Goal: Transaction & Acquisition: Purchase product/service

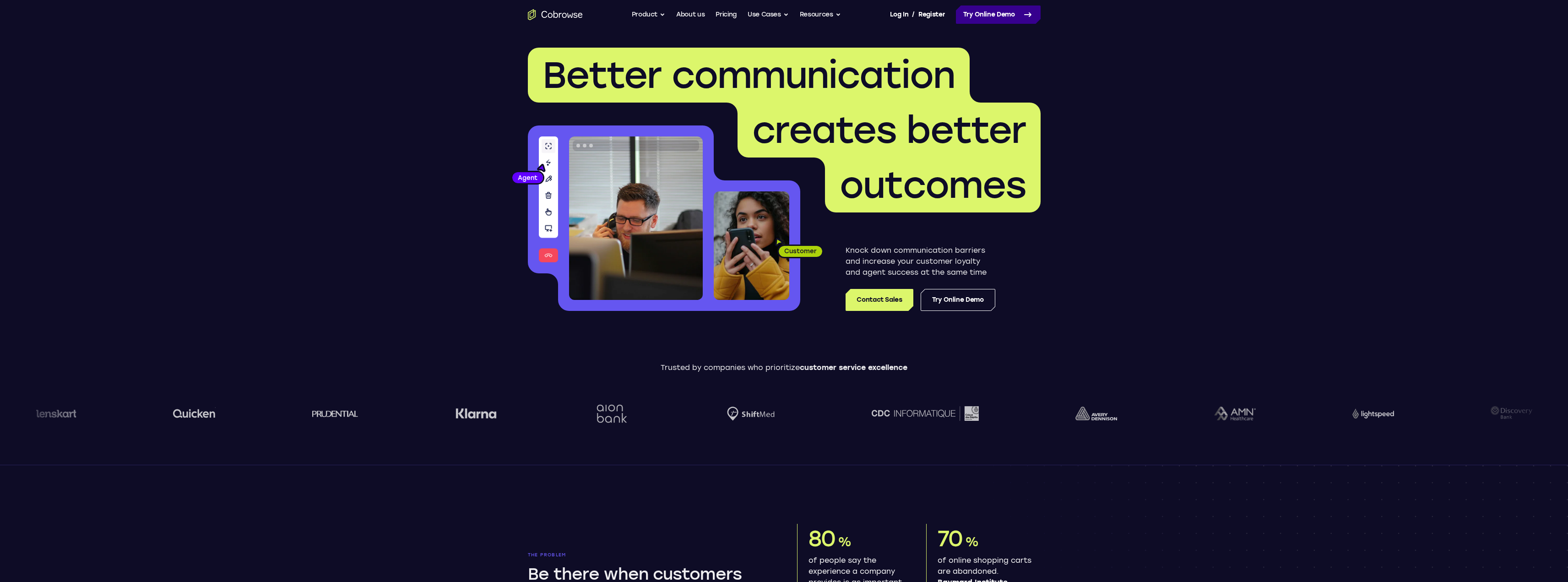
click at [1003, 19] on link "Try Online Demo" at bounding box center [998, 14] width 84 height 19
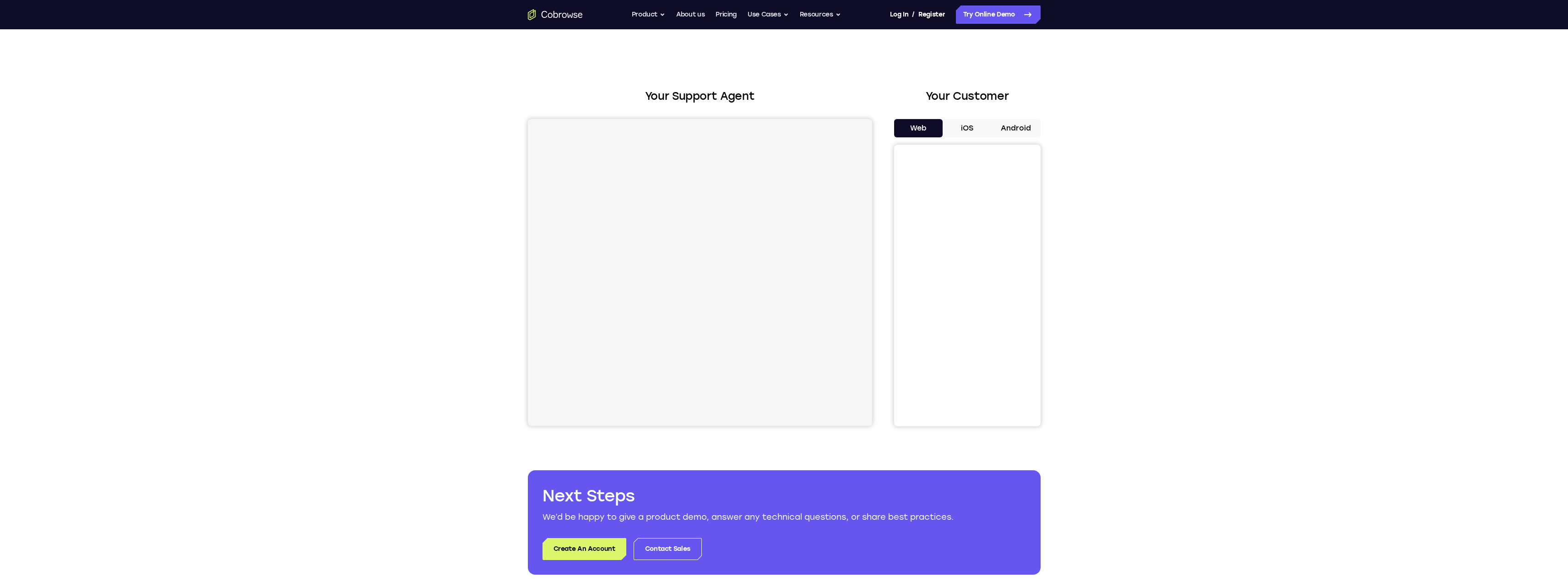
click at [968, 130] on button "iOS" at bounding box center [967, 128] width 49 height 19
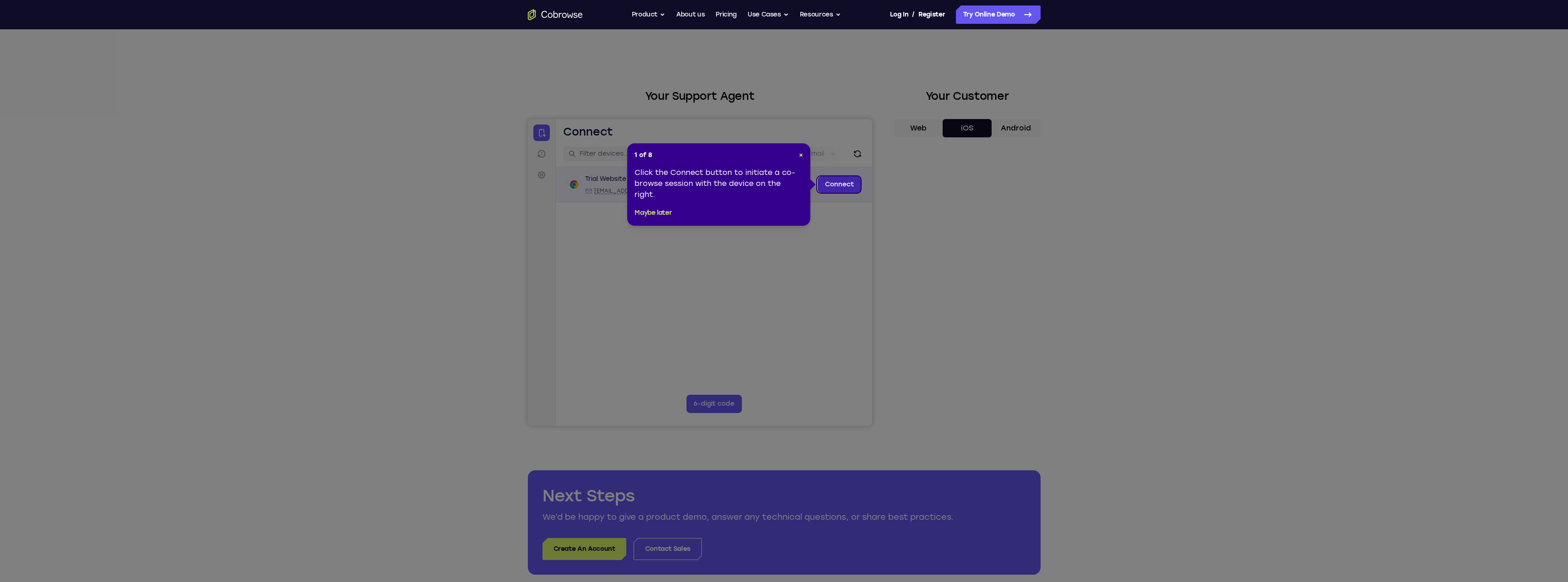
click at [833, 181] on link "Connect" at bounding box center [839, 185] width 43 height 16
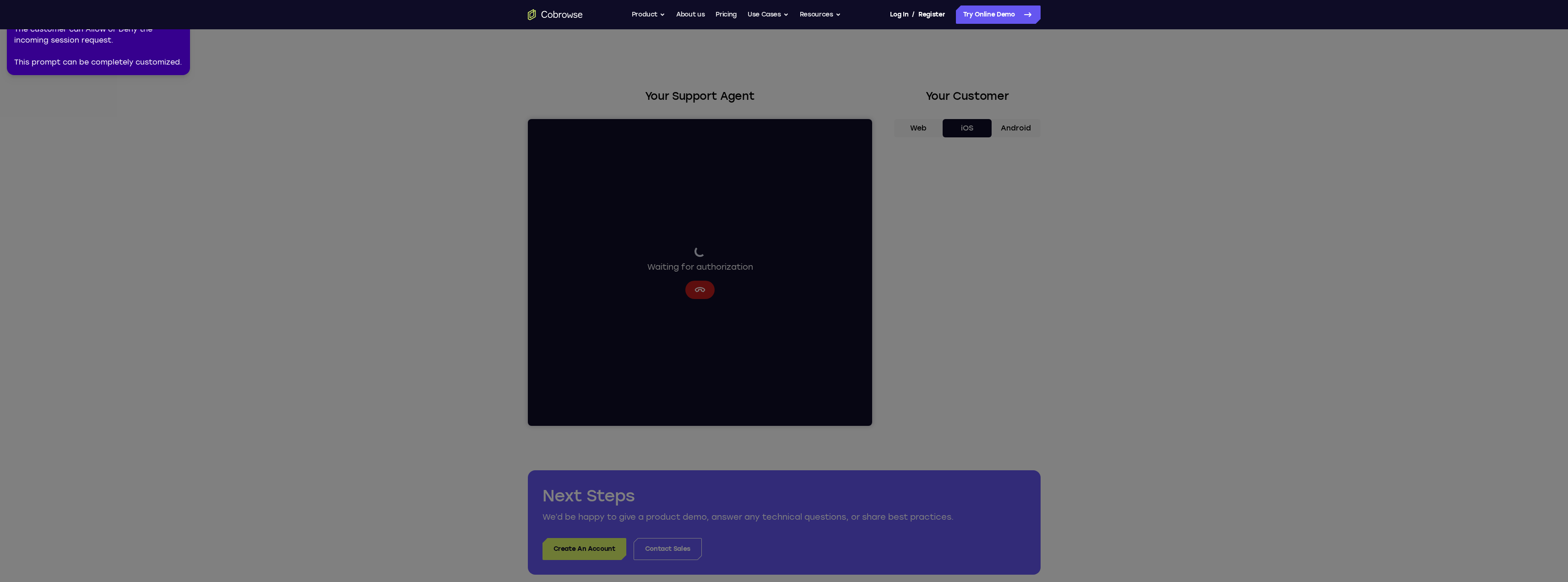
click at [81, 45] on div "The customer can Allow or Deny the incoming session request. This prompt can be…" at bounding box center [99, 46] width 169 height 44
click at [104, 66] on div "The customer can Allow or Deny the incoming session request. This prompt can be…" at bounding box center [99, 46] width 169 height 44
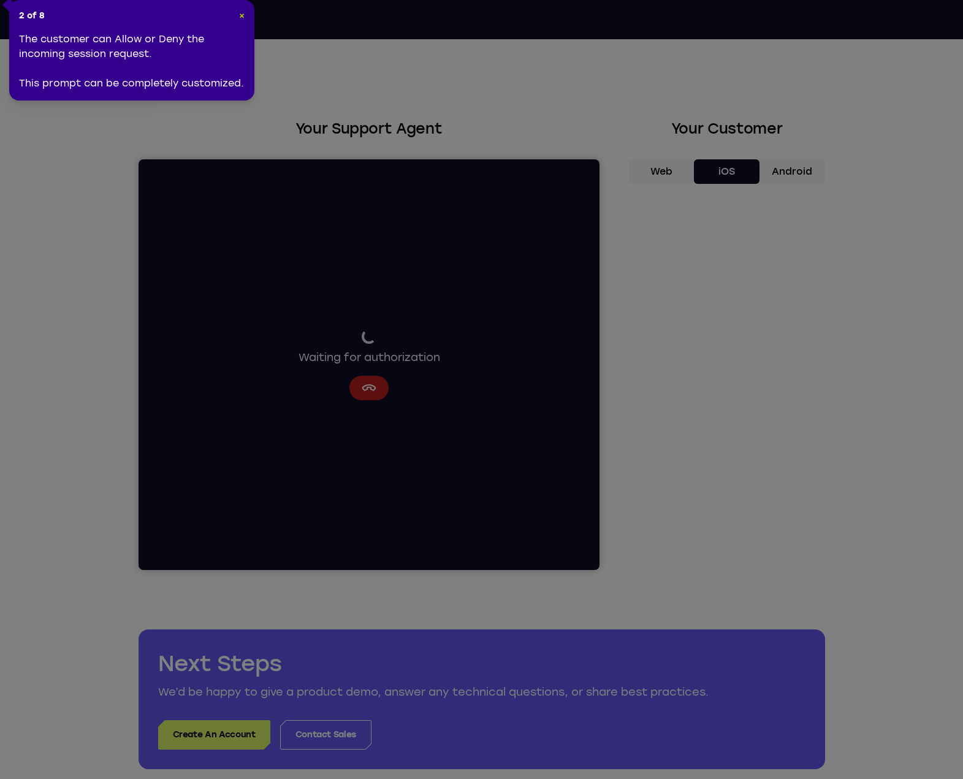
click at [242, 12] on span "×" at bounding box center [242, 15] width 6 height 10
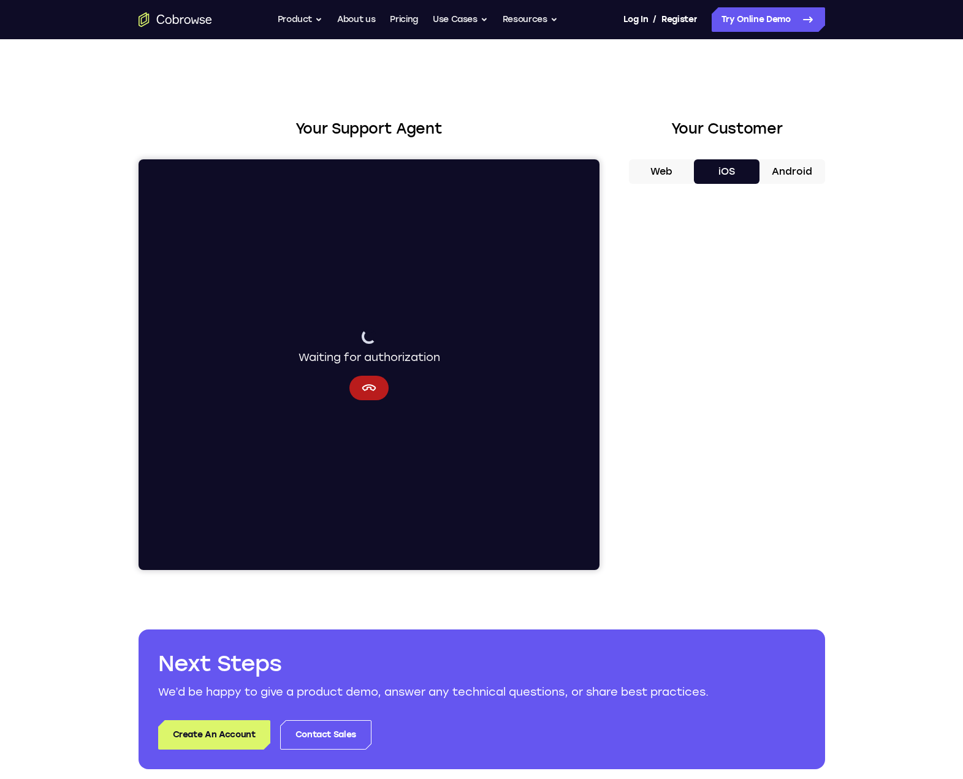
click at [376, 279] on div "Waiting for authorization" at bounding box center [368, 364] width 461 height 411
drag, startPoint x: 654, startPoint y: 175, endPoint x: 676, endPoint y: 175, distance: 21.5
click at [654, 175] on button "Web" at bounding box center [662, 171] width 66 height 25
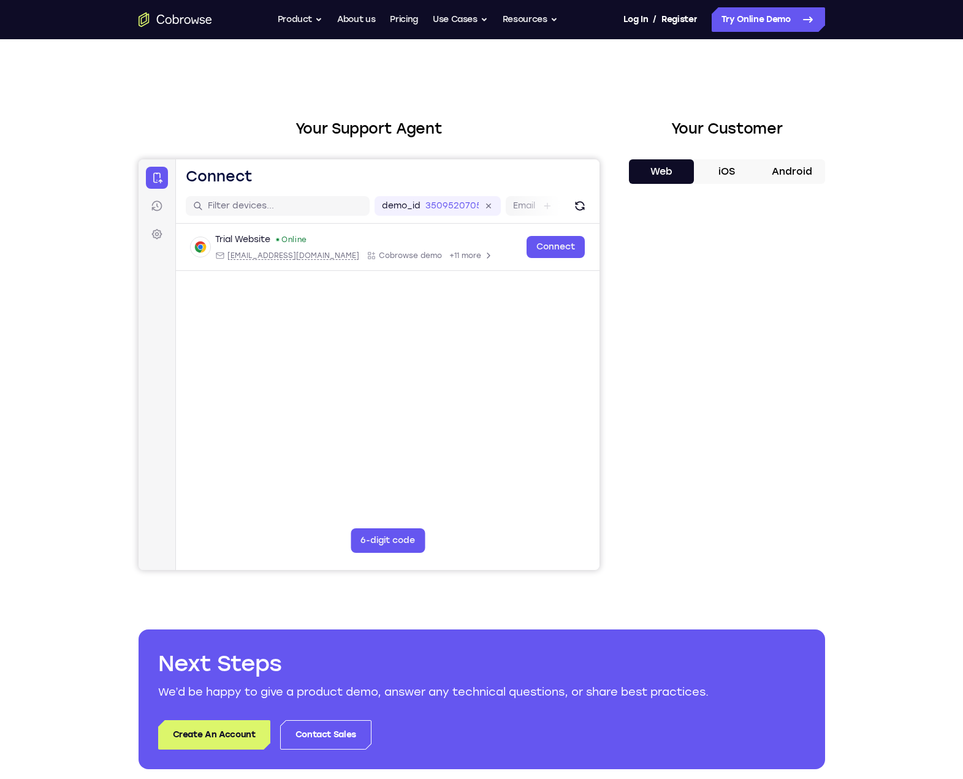
click at [726, 176] on button "iOS" at bounding box center [727, 171] width 66 height 25
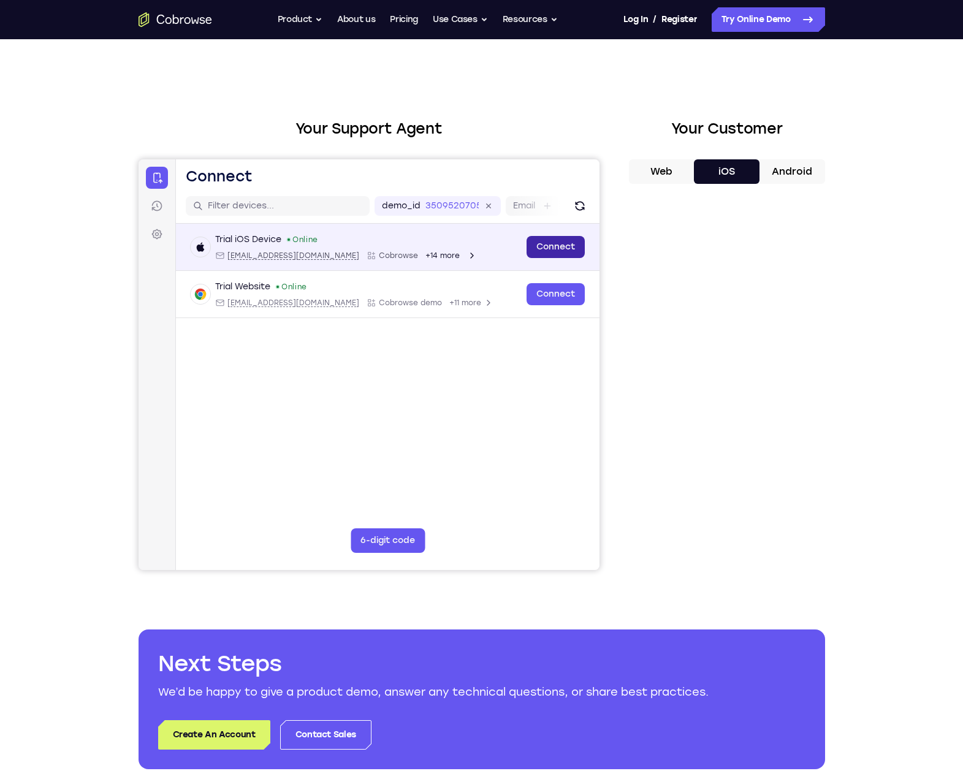
click at [541, 250] on link "Connect" at bounding box center [555, 247] width 58 height 22
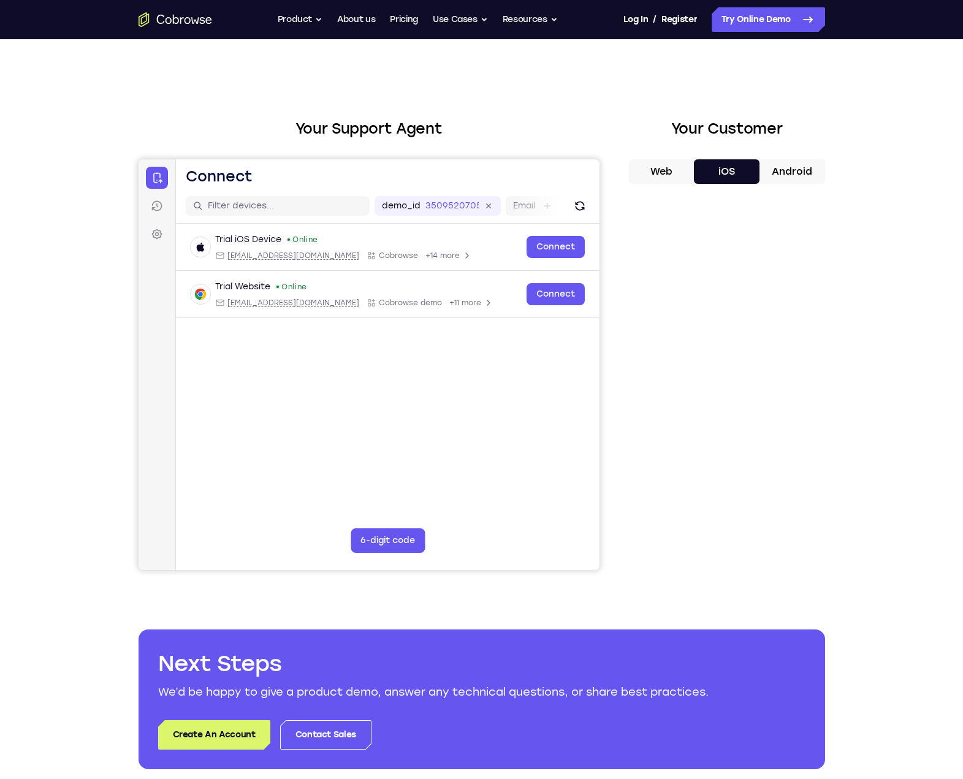
click at [785, 171] on button "Android" at bounding box center [793, 171] width 66 height 25
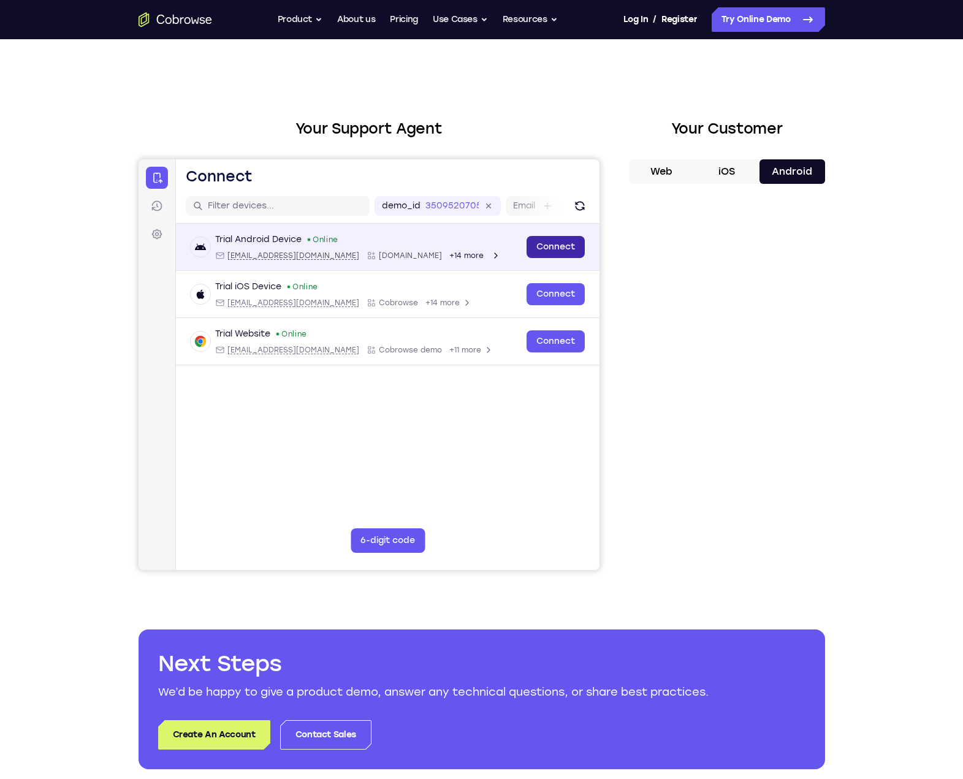
click at [543, 251] on link "Connect" at bounding box center [555, 247] width 58 height 22
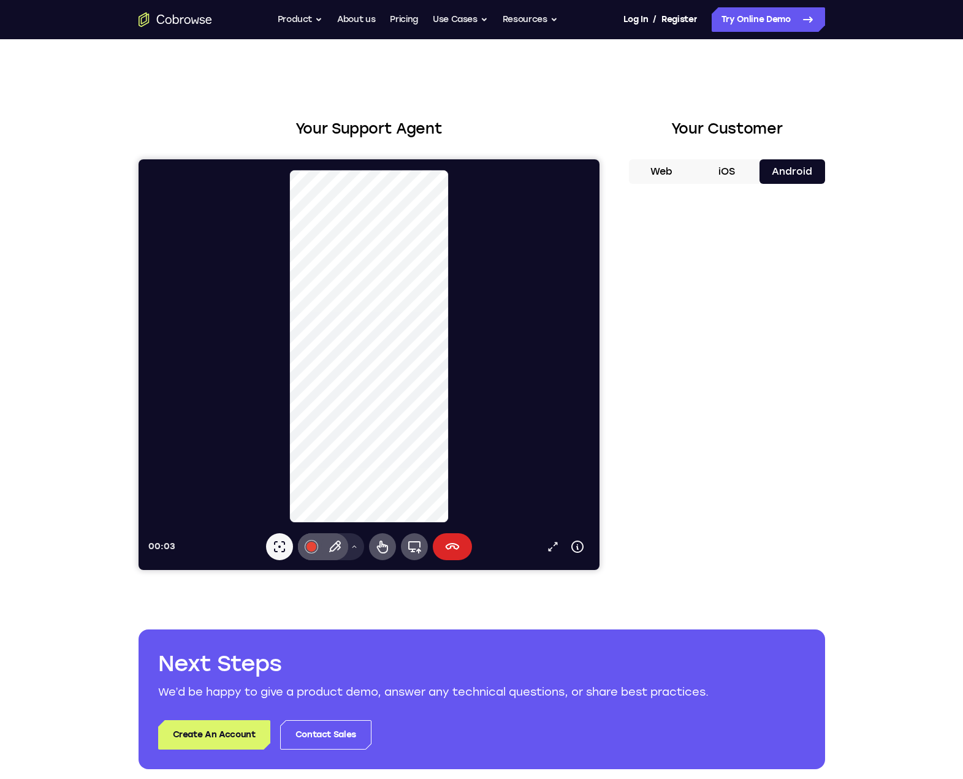
click at [459, 549] on button "End session" at bounding box center [451, 546] width 39 height 27
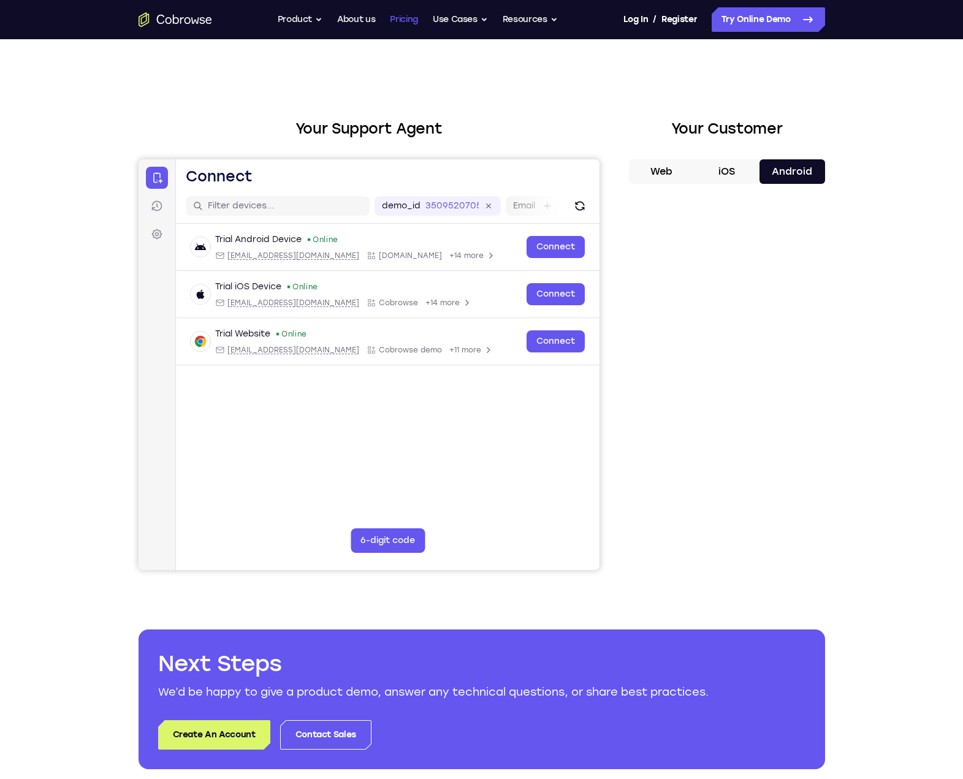
click at [410, 16] on link "Pricing" at bounding box center [404, 19] width 28 height 25
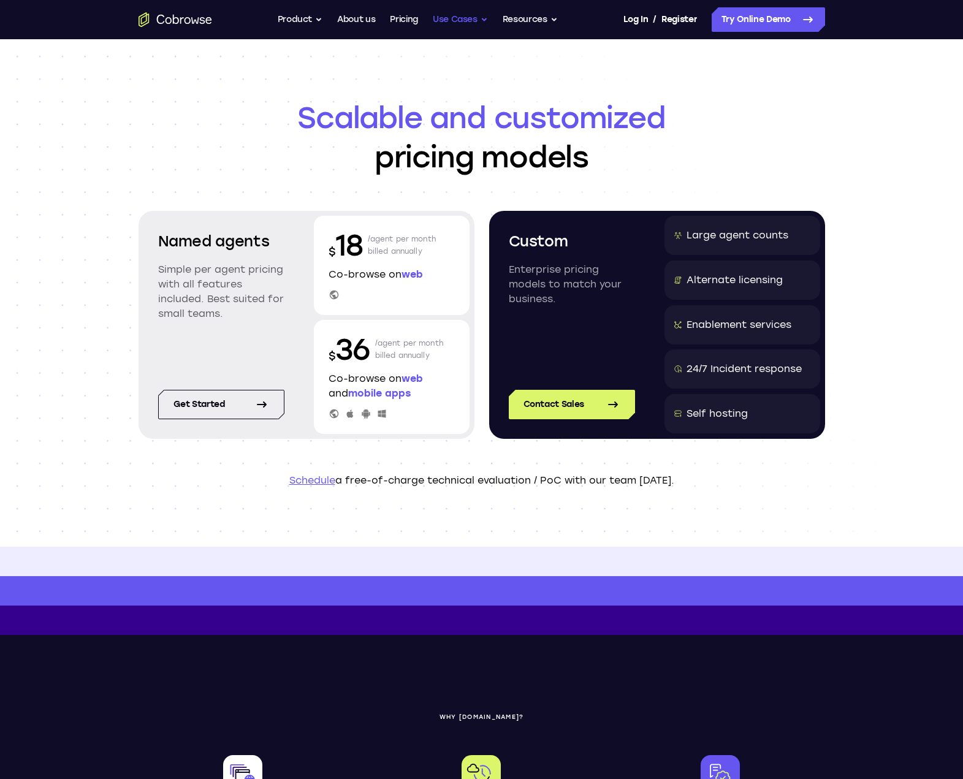
click at [482, 15] on button "Use Cases" at bounding box center [460, 19] width 55 height 25
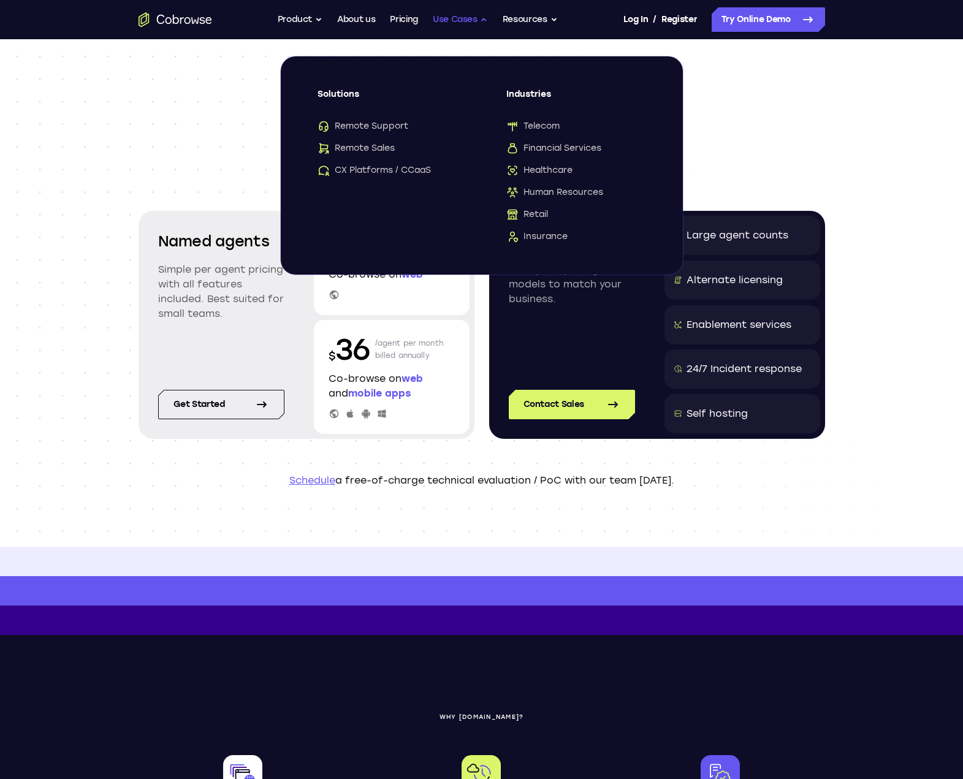
click at [482, 15] on button "Use Cases" at bounding box center [460, 19] width 55 height 25
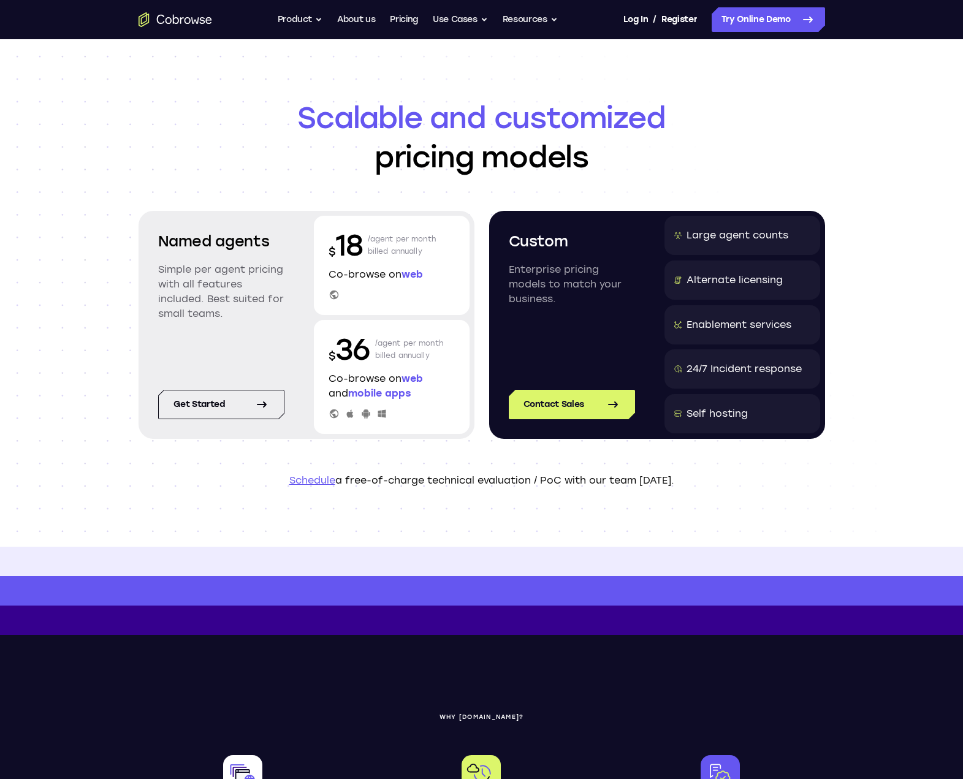
click at [321, 20] on ul "Go back Powerful, Flexible and Trustworthy. Avoid all extra friction for both A…" at bounding box center [418, 19] width 280 height 25
click at [318, 19] on button "Product" at bounding box center [300, 19] width 45 height 25
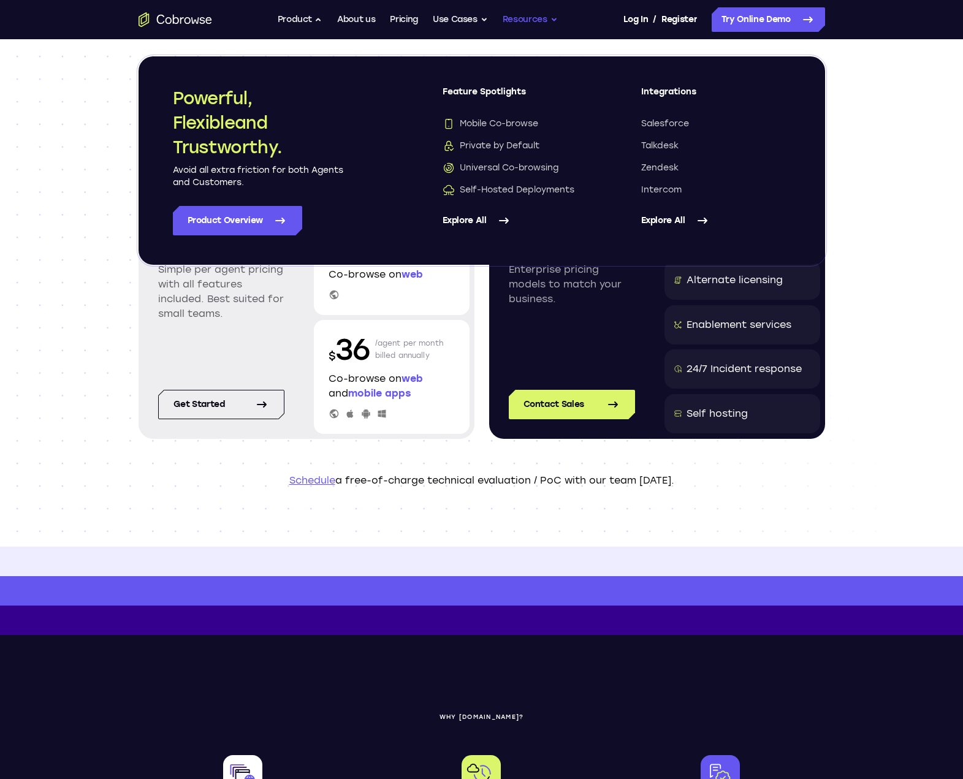
click at [554, 26] on button "Resources" at bounding box center [530, 19] width 55 height 25
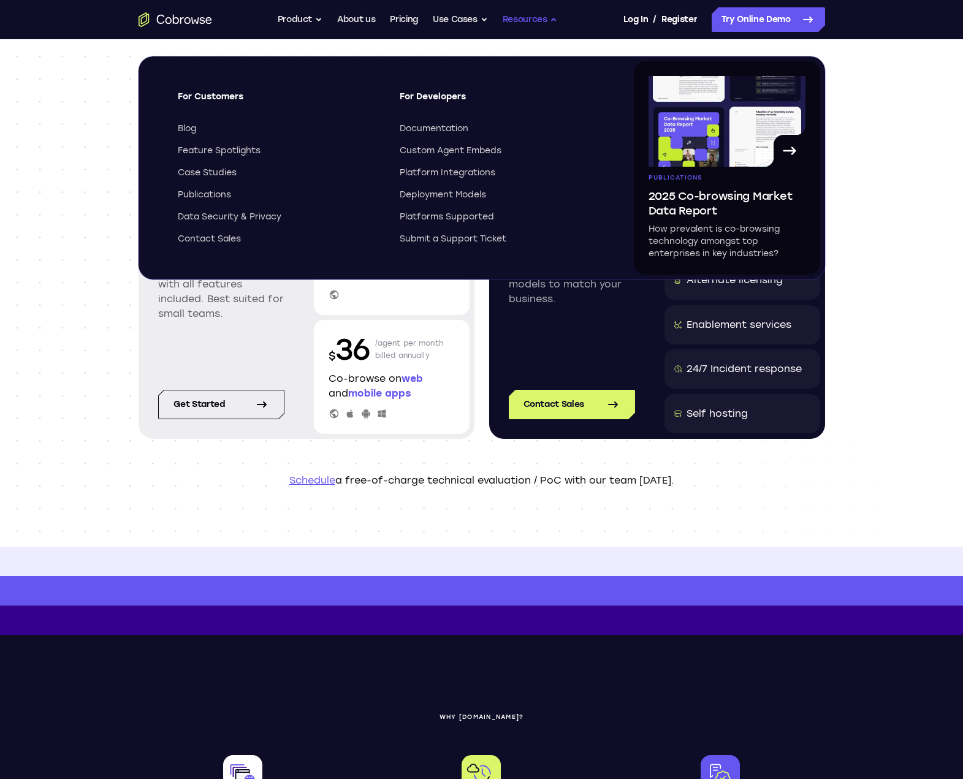
click at [552, 15] on button "Resources" at bounding box center [530, 19] width 55 height 25
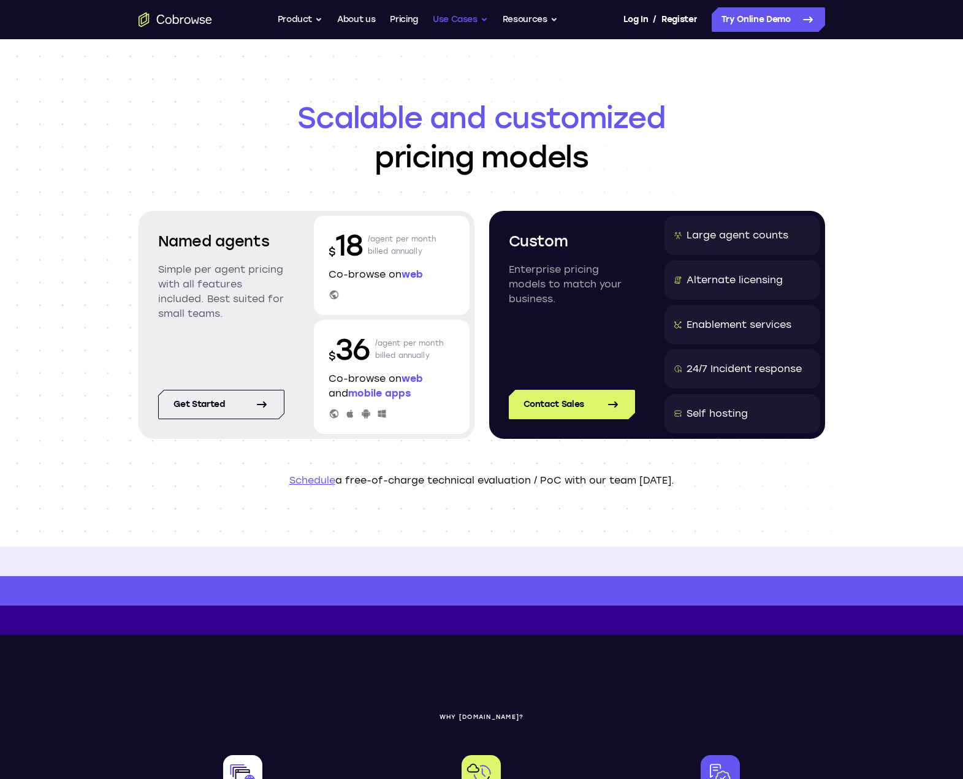
click at [473, 22] on button "Use Cases" at bounding box center [460, 19] width 55 height 25
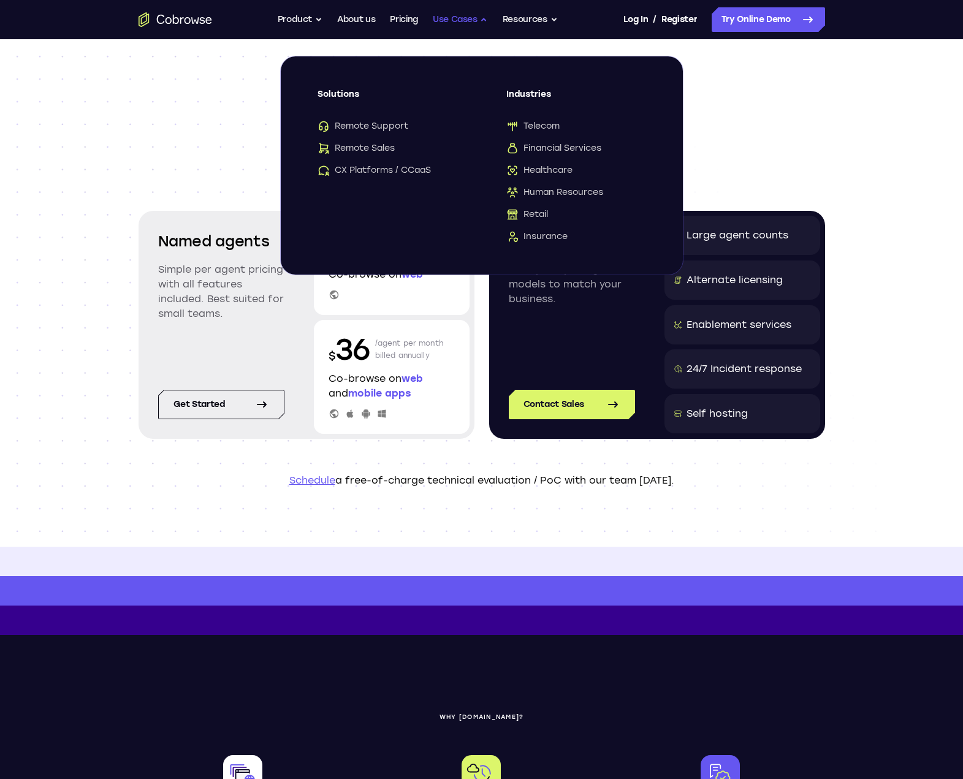
click at [473, 22] on button "Use Cases" at bounding box center [460, 19] width 55 height 25
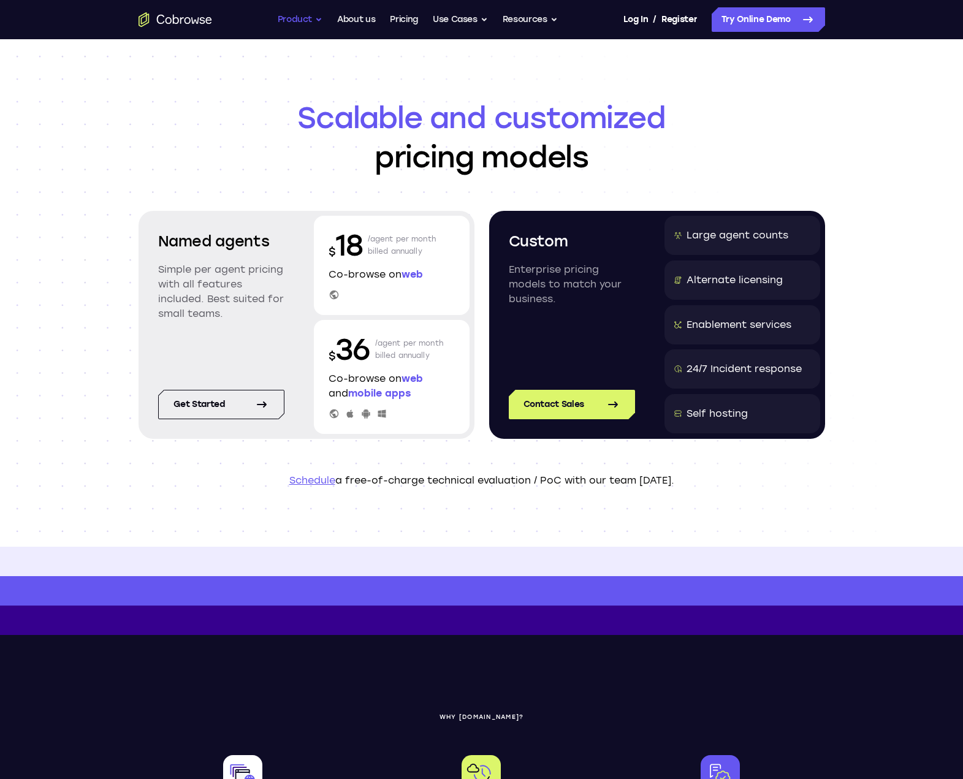
click at [311, 18] on button "Product" at bounding box center [300, 19] width 45 height 25
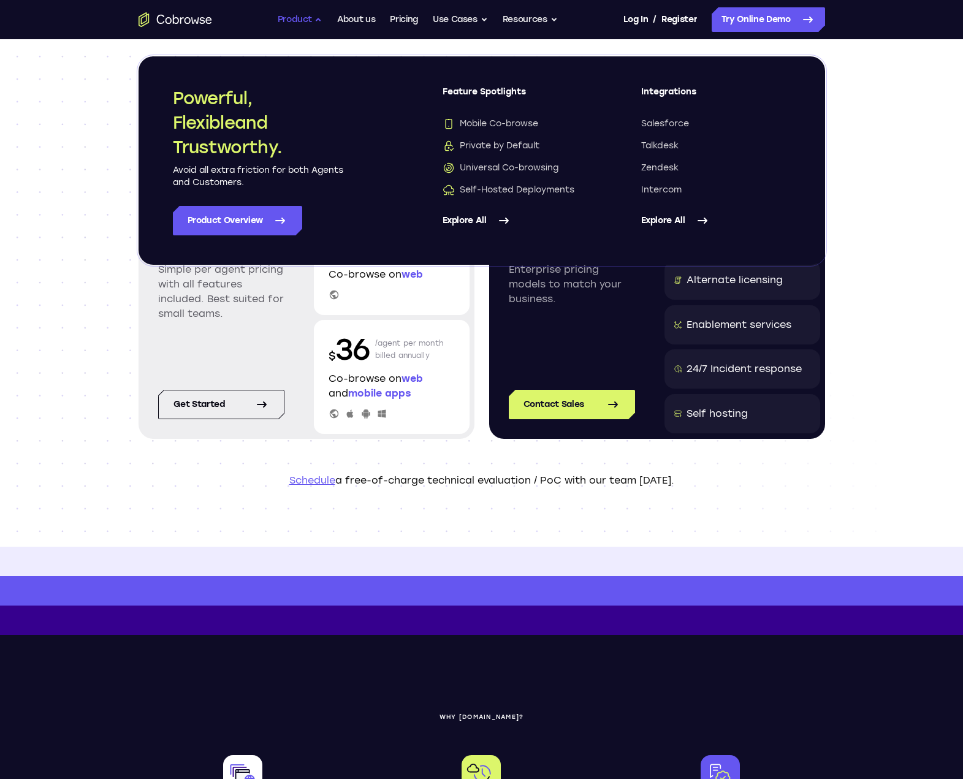
click at [311, 18] on button "Product" at bounding box center [300, 19] width 45 height 25
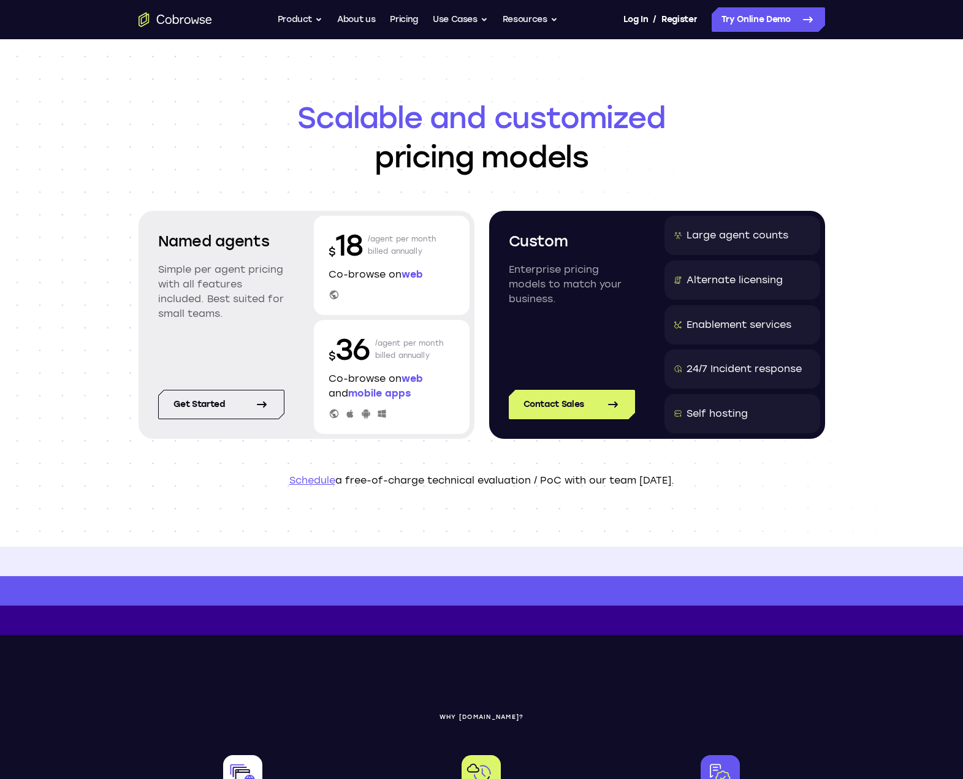
click at [185, 21] on icon "Go to the home page" at bounding box center [176, 19] width 74 height 15
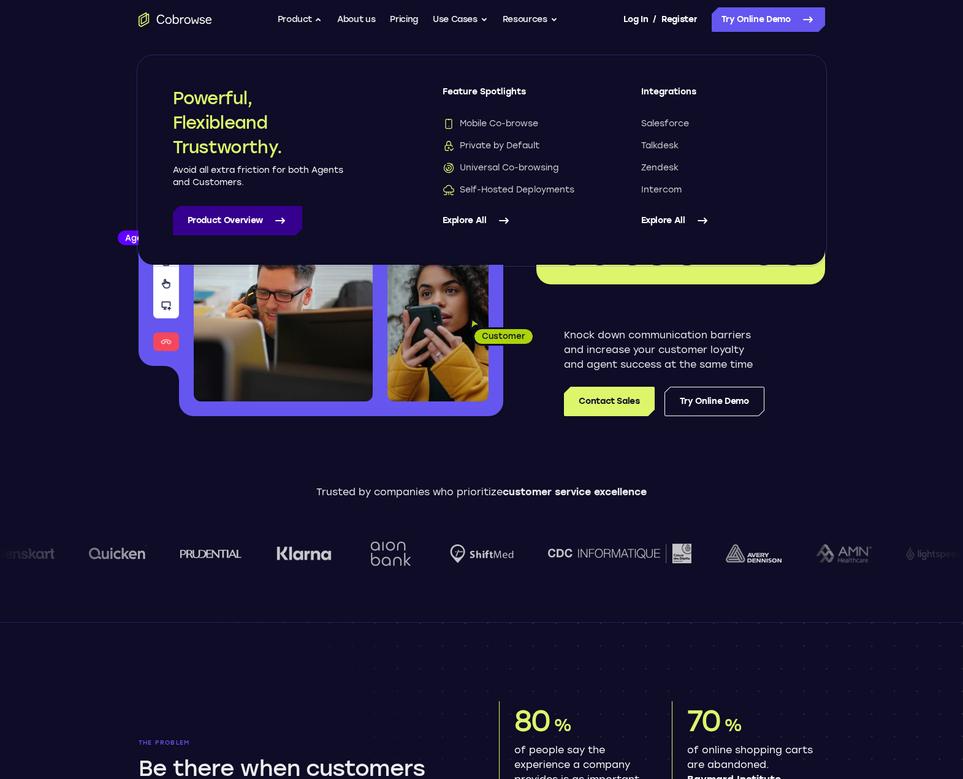
click at [248, 223] on link "Product Overview" at bounding box center [237, 220] width 129 height 29
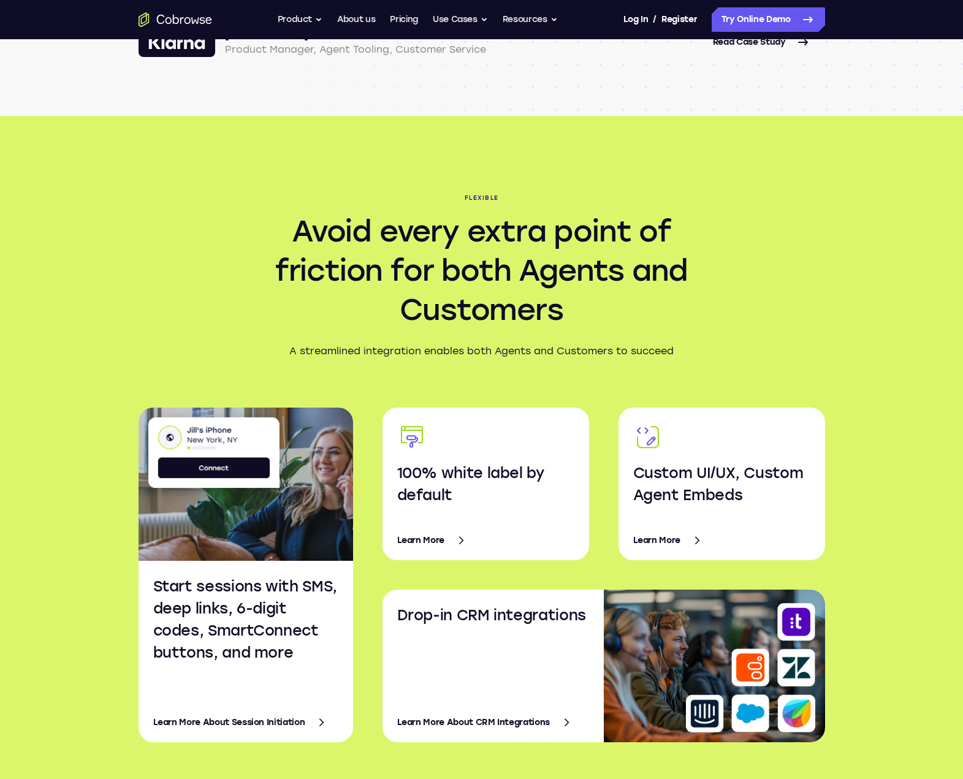
scroll to position [1778, 0]
